Goal: Check status

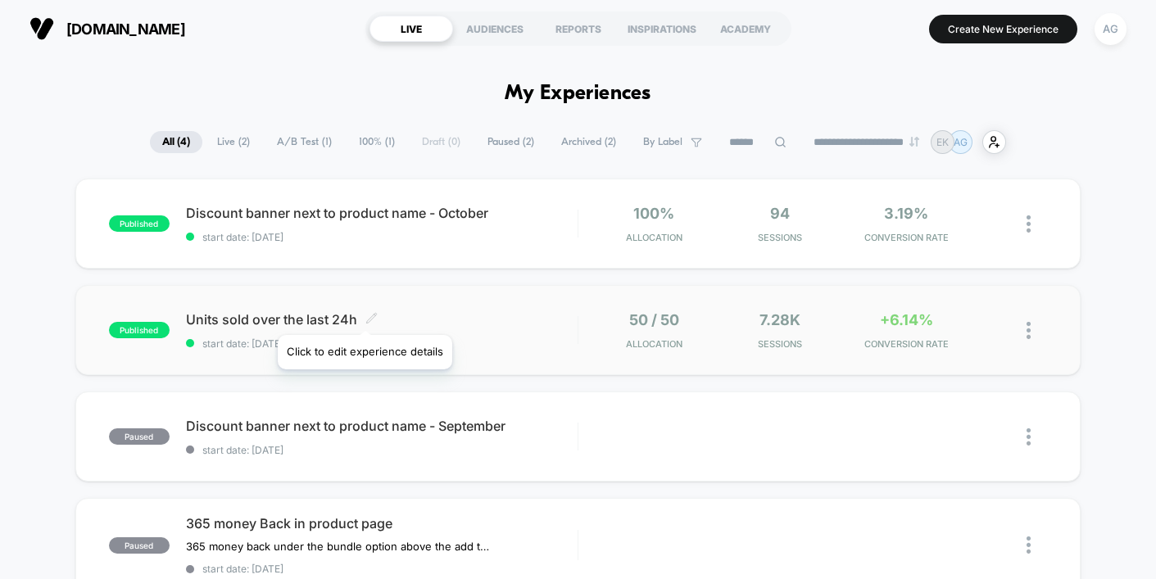
click at [366, 315] on icon at bounding box center [372, 318] width 12 height 12
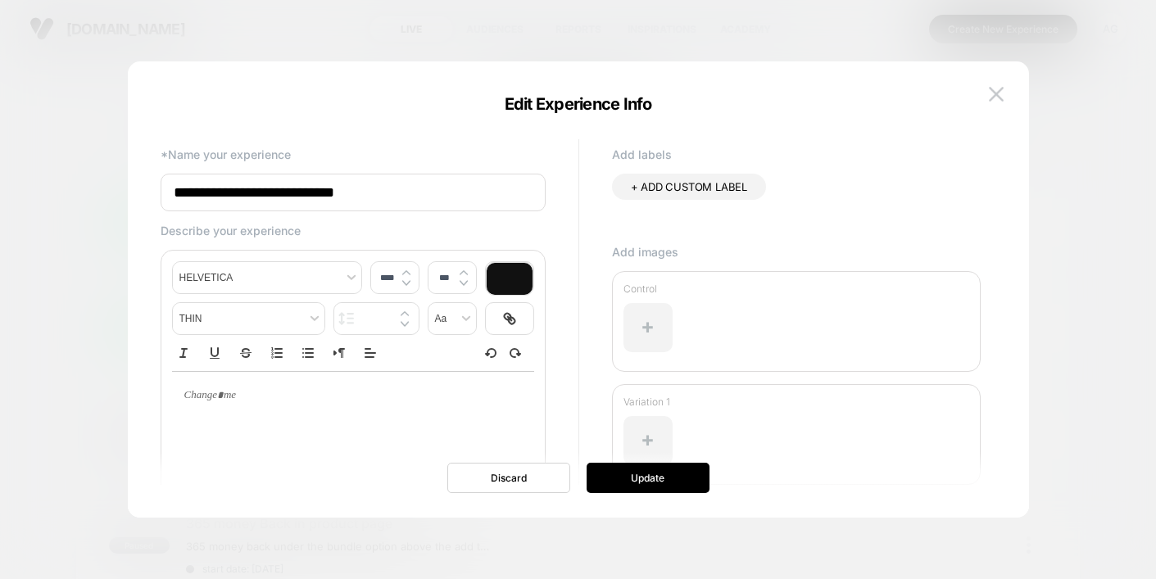
click at [103, 266] on div at bounding box center [578, 289] width 1156 height 579
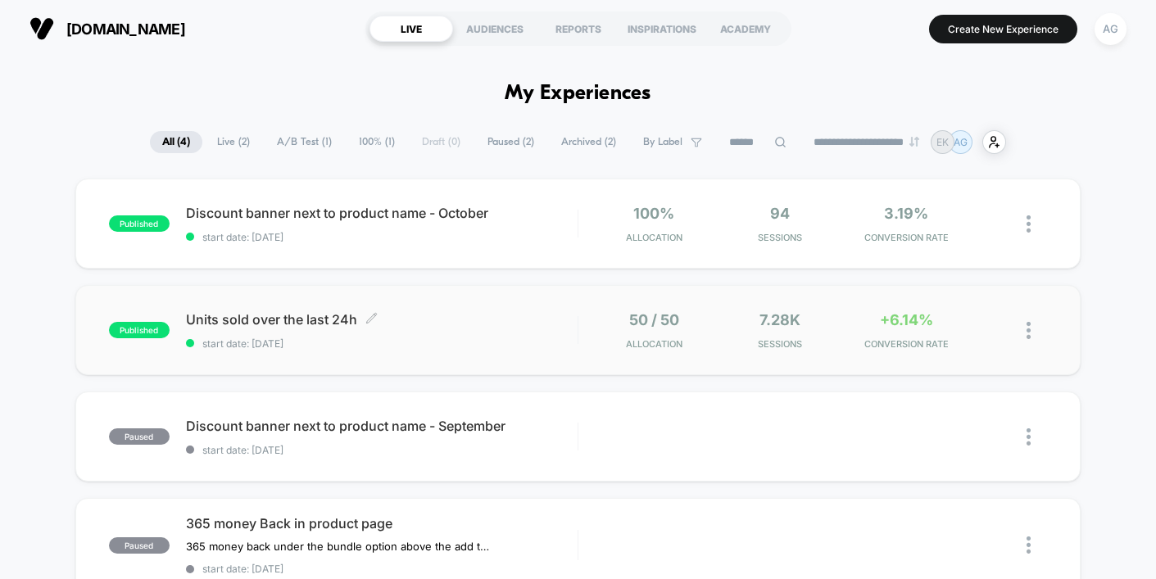
click at [213, 319] on span "Units sold over the last 24h Click to edit experience details" at bounding box center [382, 319] width 392 height 16
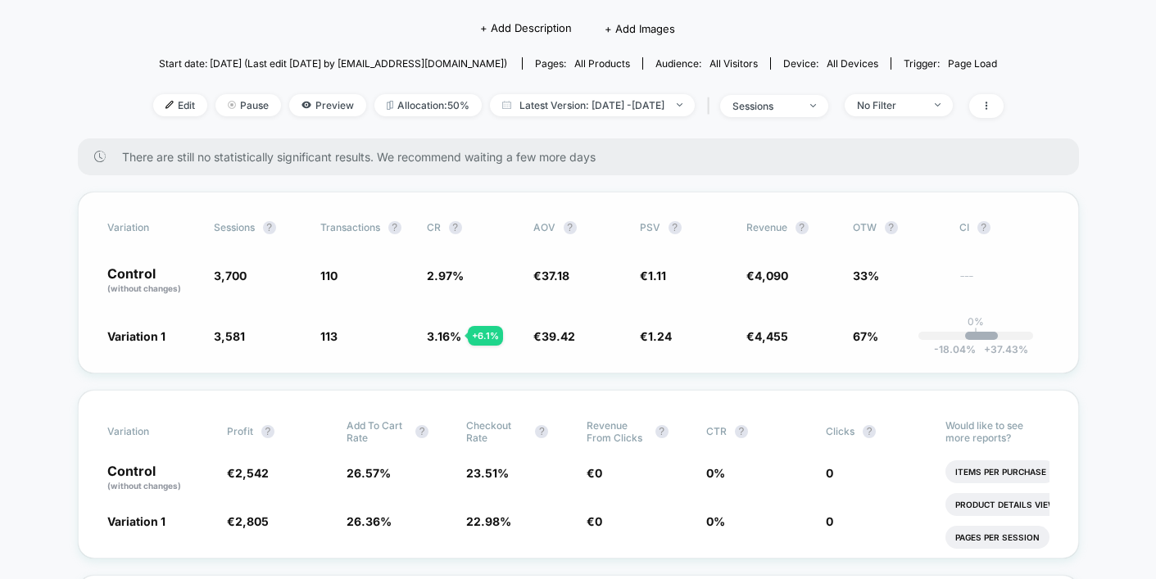
scroll to position [140, 0]
